Goal: Task Accomplishment & Management: Complete application form

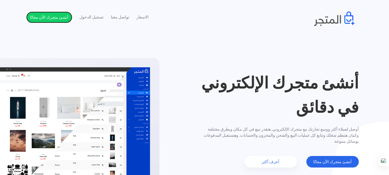
click at [61, 16] on link "أنشئ متجرك الآن مجانًا" at bounding box center [49, 18] width 46 height 12
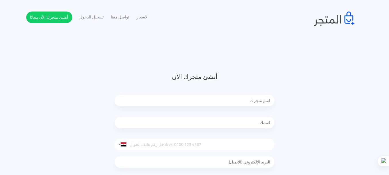
click at [199, 100] on input "text" at bounding box center [195, 101] width 160 height 12
drag, startPoint x: 388, startPoint y: 35, endPoint x: 390, endPoint y: 44, distance: 9.0
click at [388, 44] on html "الاسعار تواصل معنا تسجيل الدخول أنشئ متجرك الآن مجانًا" at bounding box center [194, 87] width 389 height 175
click at [236, 92] on div at bounding box center [195, 102] width 160 height 26
click at [234, 99] on input "text" at bounding box center [195, 101] width 160 height 12
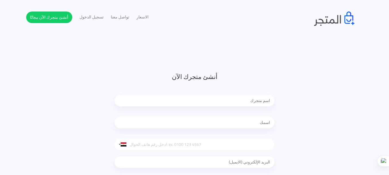
paste input "Nova Store"
type input "Nova Store"
click at [236, 124] on input "text" at bounding box center [195, 123] width 160 height 12
type input "[PERSON_NAME]"
click at [204, 139] on input "tel" at bounding box center [195, 144] width 160 height 12
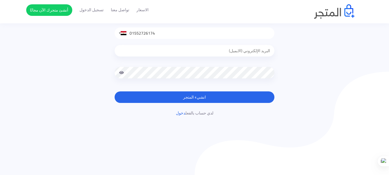
scroll to position [112, 0]
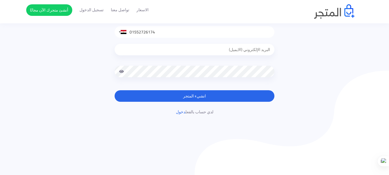
type input "01552726174"
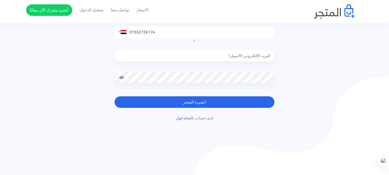
click at [263, 52] on input "email" at bounding box center [195, 56] width 160 height 12
type input "abrahem545yousef@gmail.com"
click at [115, 96] on button "انشيء المتجر" at bounding box center [195, 102] width 160 height 12
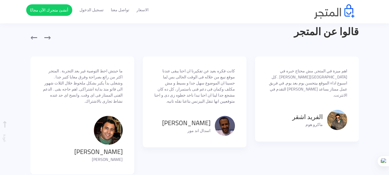
scroll to position [311, 0]
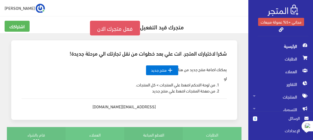
click at [104, 26] on link "فعل متجرك الان" at bounding box center [115, 28] width 50 height 15
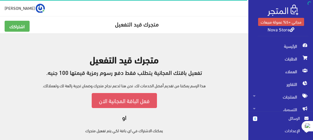
click at [147, 102] on link "فعل الباقة المجانية الان" at bounding box center [124, 100] width 65 height 15
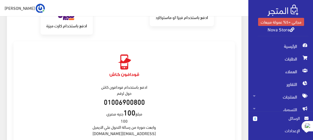
scroll to position [146, 0]
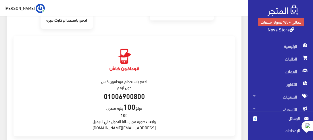
drag, startPoint x: 314, startPoint y: 35, endPoint x: 314, endPoint y: 44, distance: 9.2
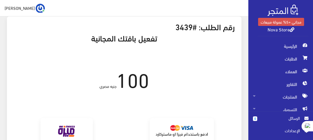
click at [36, 10] on img at bounding box center [40, 8] width 9 height 9
click at [287, 13] on img at bounding box center [283, 10] width 31 height 11
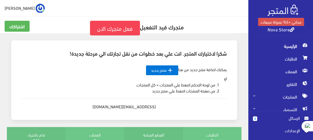
click at [274, 28] on link "Nova Store" at bounding box center [281, 29] width 27 height 8
click at [18, 33] on h5 "متجرك قيد التفعيل فعل متجرك الان" at bounding box center [124, 28] width 239 height 15
click at [25, 6] on span "[PERSON_NAME]" at bounding box center [20, 7] width 30 height 7
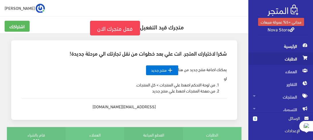
click at [282, 58] on span "الطلبات" at bounding box center [281, 58] width 56 height 13
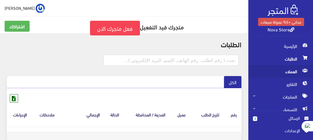
click at [291, 72] on span "العملاء" at bounding box center [281, 71] width 56 height 13
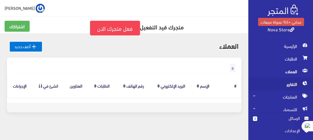
click at [298, 89] on span "التقارير" at bounding box center [281, 84] width 56 height 13
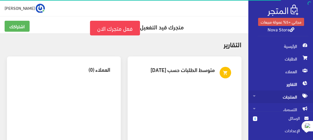
click at [299, 102] on span "المنتجات" at bounding box center [281, 96] width 56 height 13
